Goal: Information Seeking & Learning: Find contact information

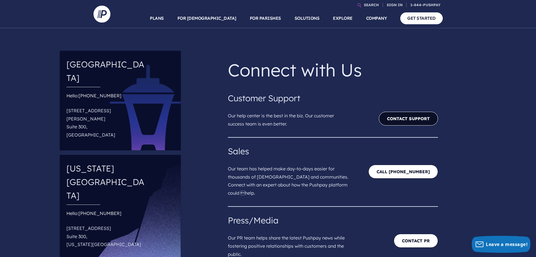
click at [421, 119] on link "Contact Support" at bounding box center [408, 119] width 59 height 14
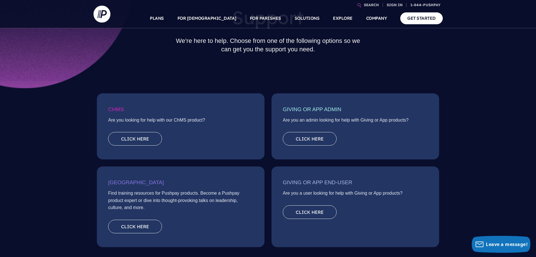
scroll to position [75, 0]
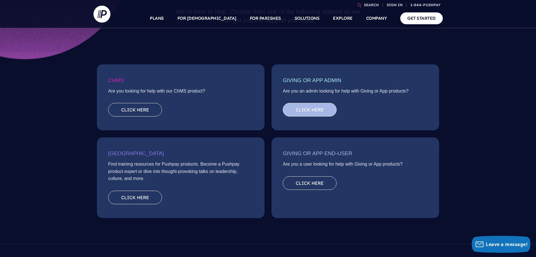
click at [316, 108] on link "Click here" at bounding box center [310, 110] width 54 height 14
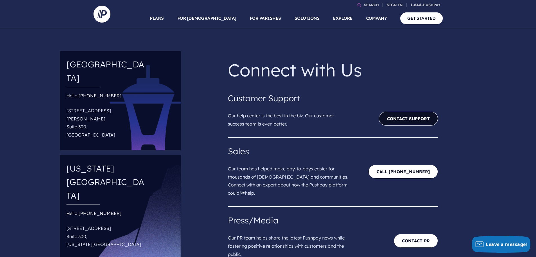
click at [398, 120] on link "Contact Support" at bounding box center [408, 119] width 59 height 14
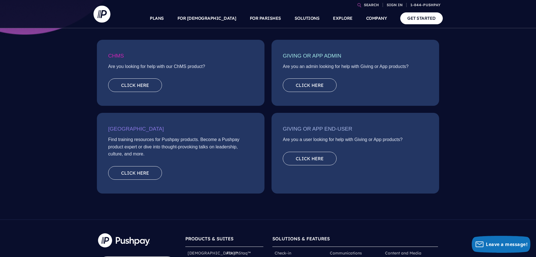
scroll to position [78, 0]
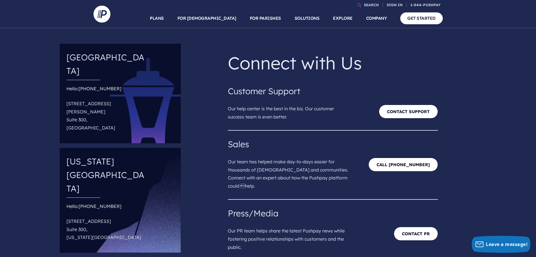
scroll to position [7, 0]
